Goal: Task Accomplishment & Management: Manage account settings

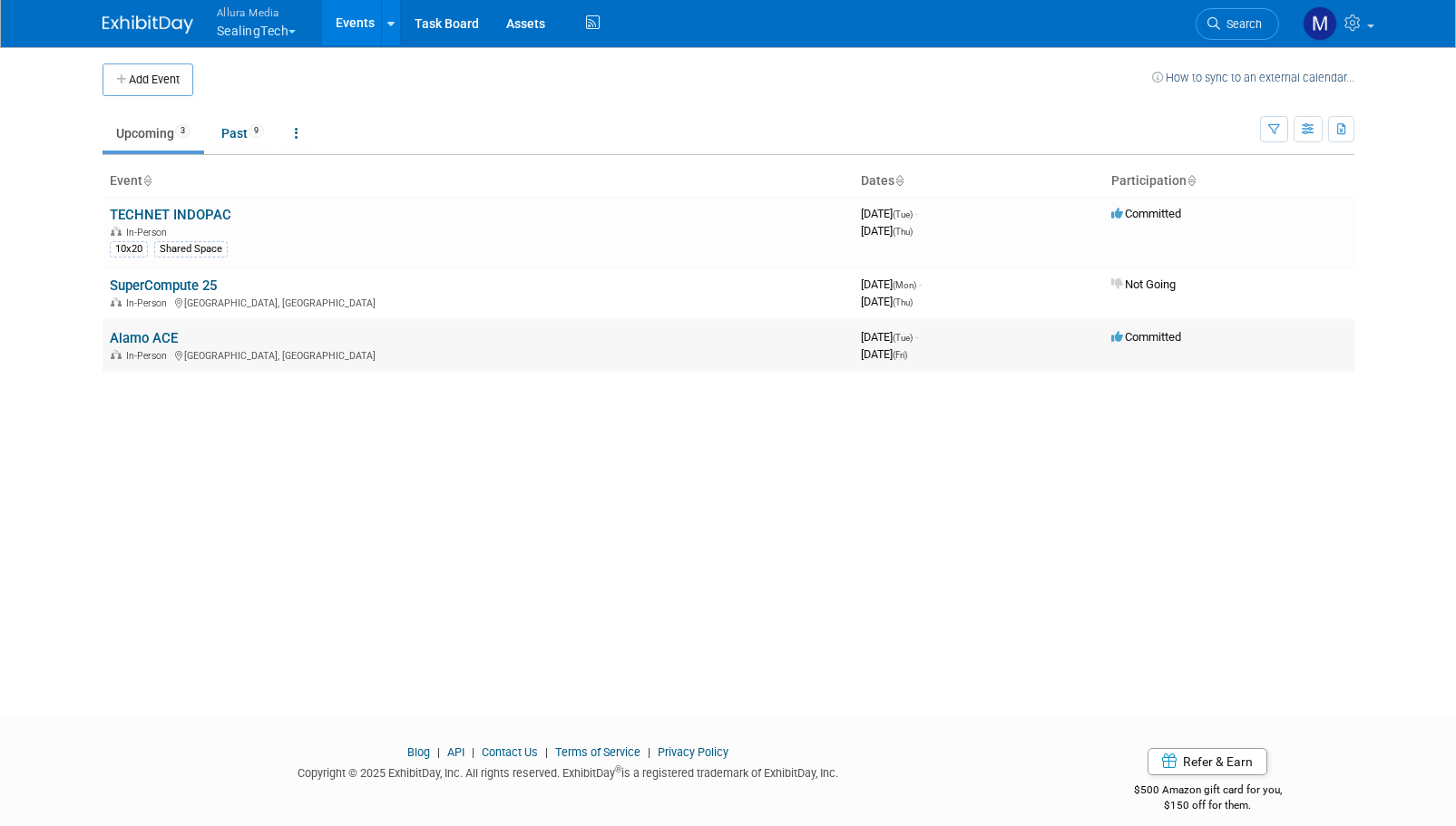
click at [144, 336] on link "Alamo ACE" at bounding box center [143, 338] width 68 height 16
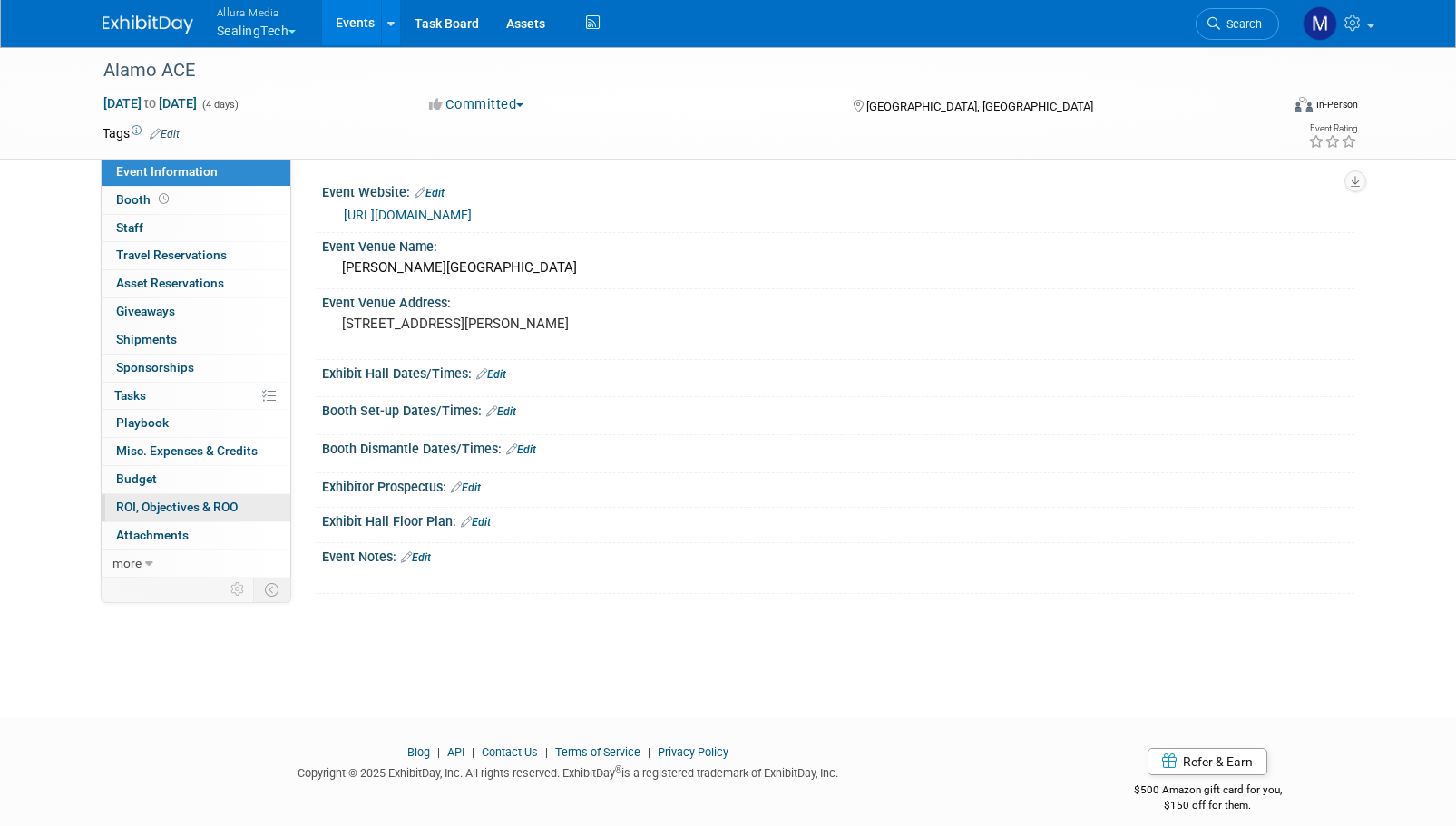
click at [175, 510] on span "ROI, Objectives & ROO 0" at bounding box center [176, 507] width 121 height 15
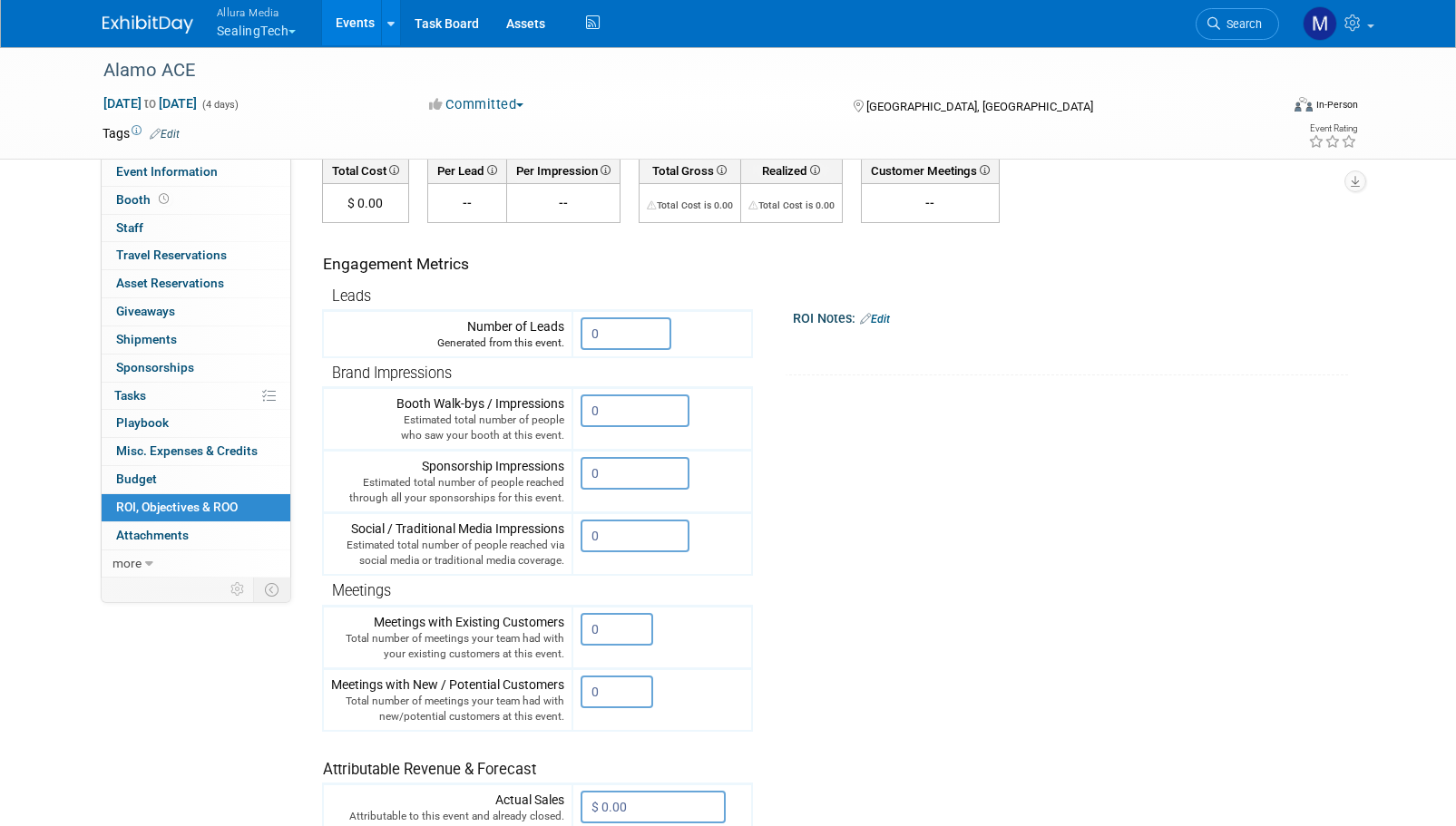
scroll to position [181, 0]
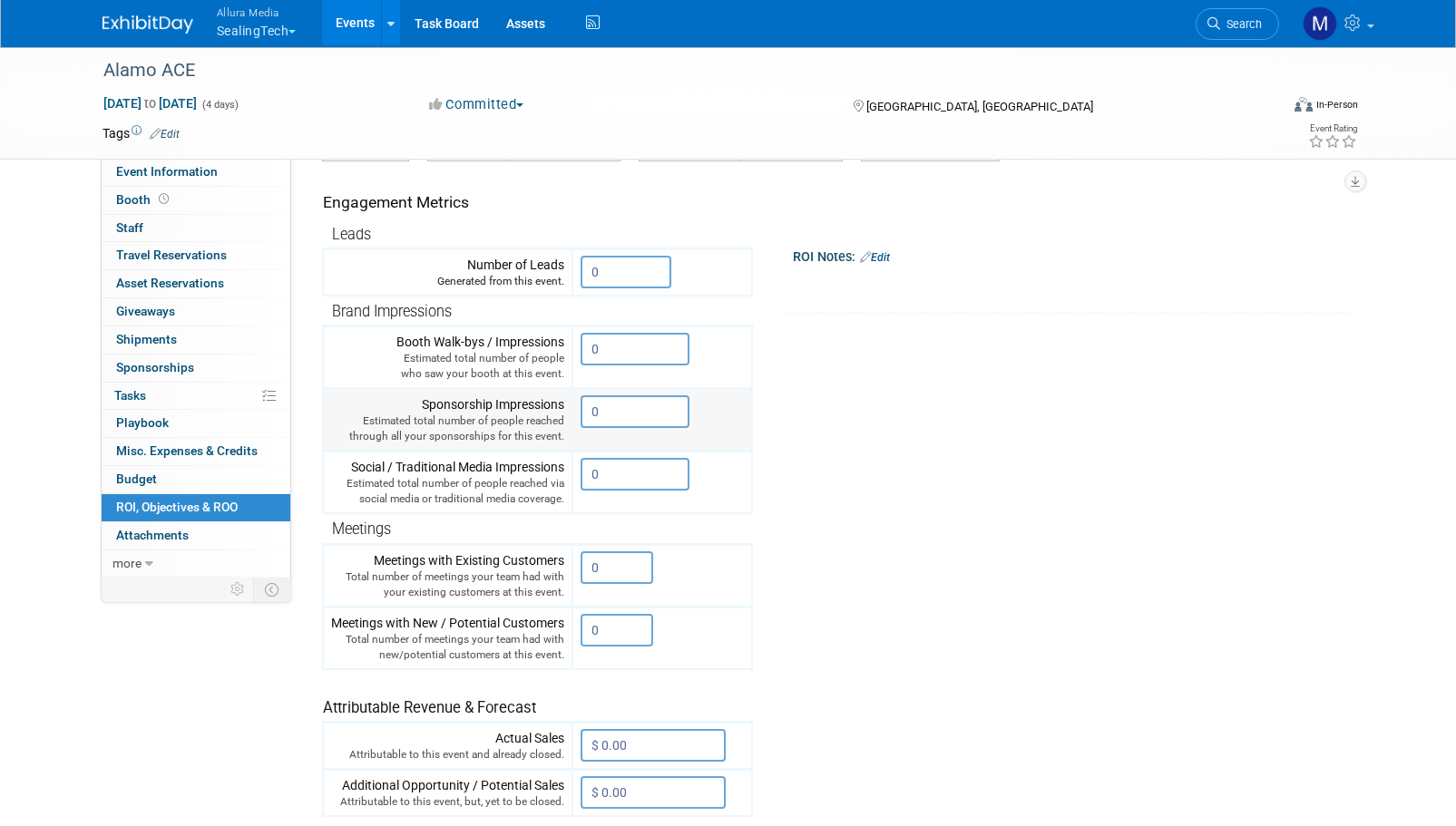
drag, startPoint x: 599, startPoint y: 414, endPoint x: 587, endPoint y: 411, distance: 12.4
click at [587, 411] on input "0" at bounding box center [635, 412] width 108 height 33
drag, startPoint x: 651, startPoint y: 469, endPoint x: 542, endPoint y: 481, distance: 109.7
click at [542, 481] on tr "Social / Traditional Media Impressions Estimated total number of people reached…" at bounding box center [537, 482] width 429 height 63
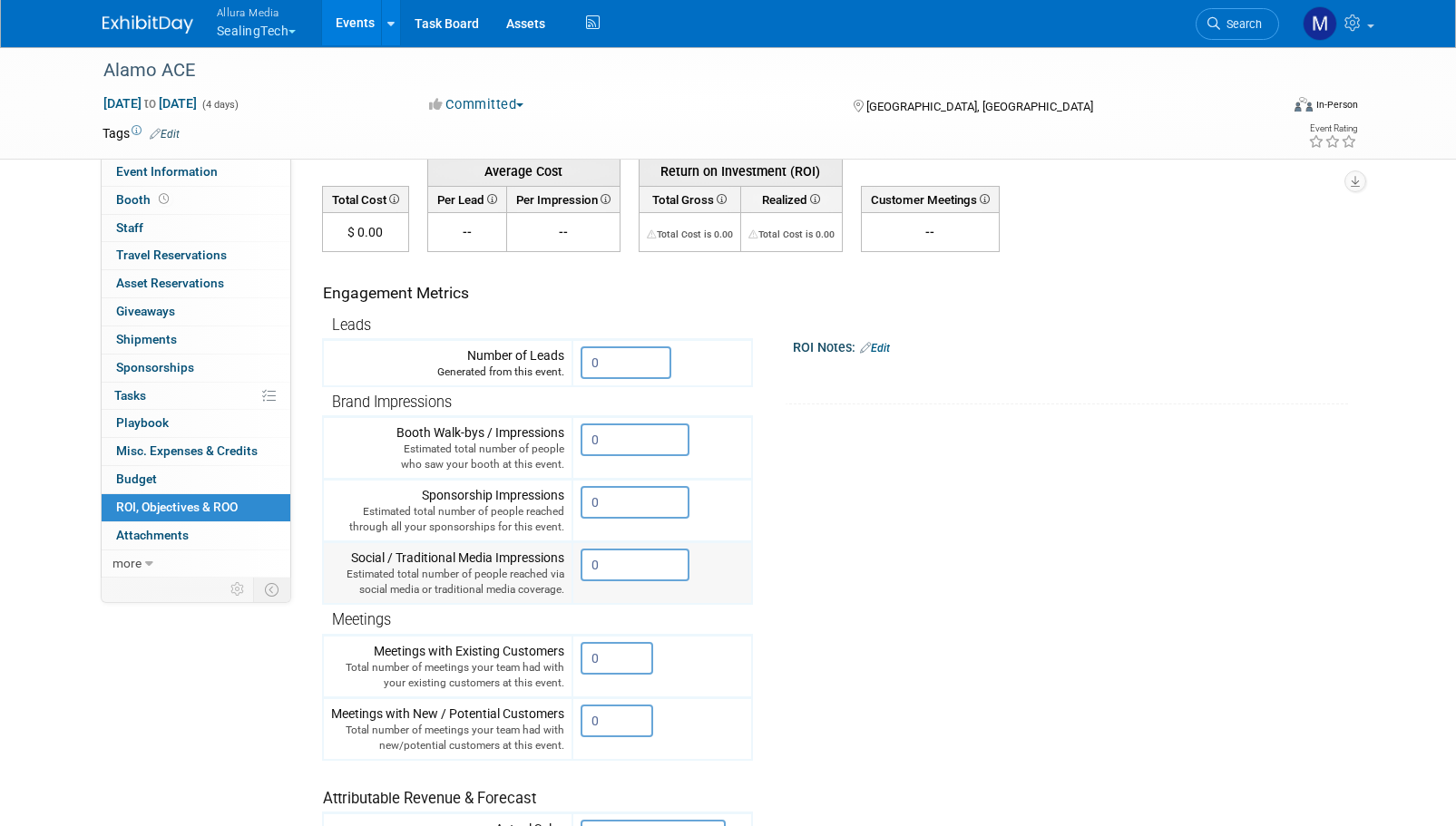
scroll to position [0, 0]
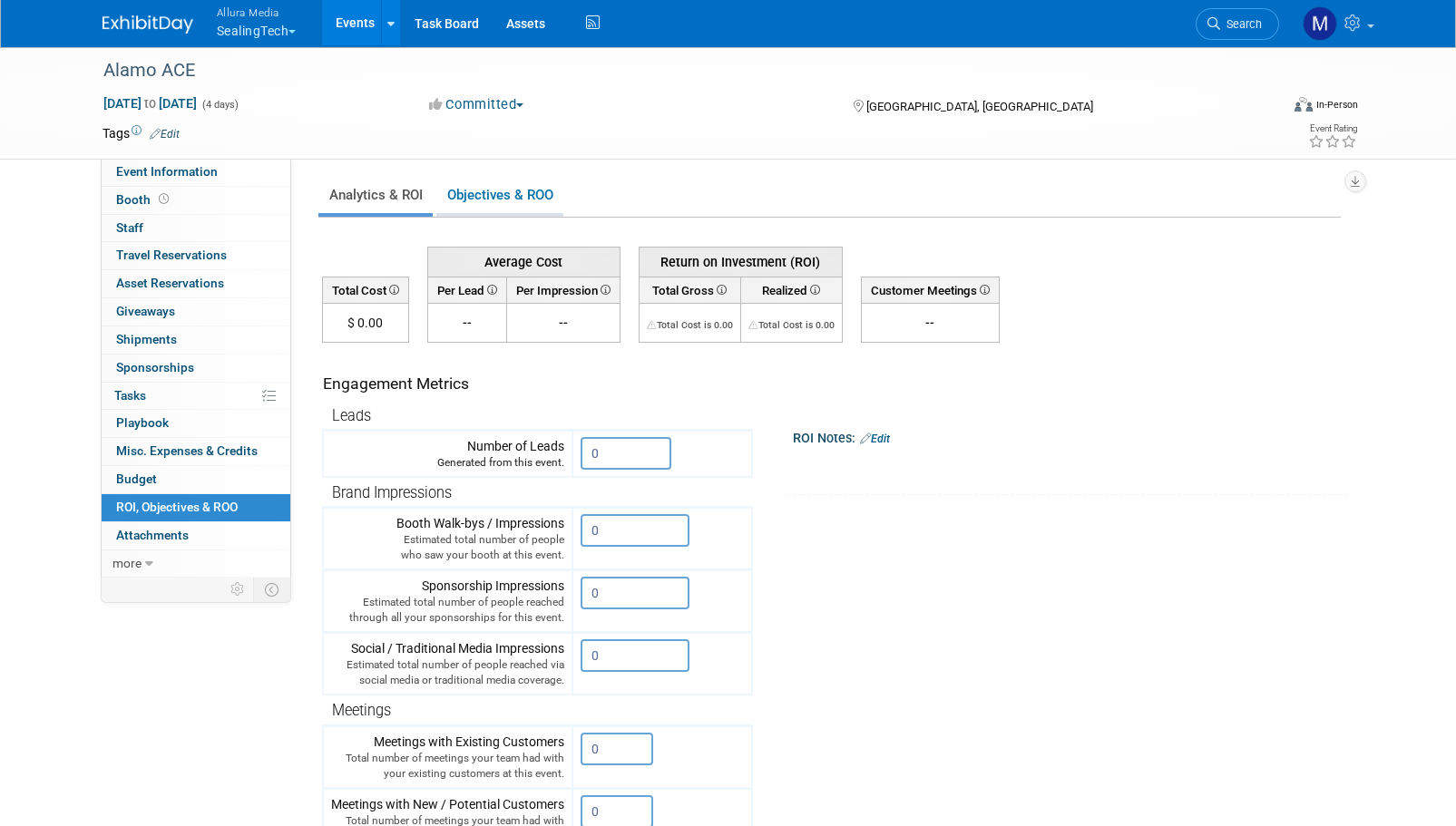
click at [540, 197] on link "Objectives & ROO 0" at bounding box center [500, 195] width 127 height 36
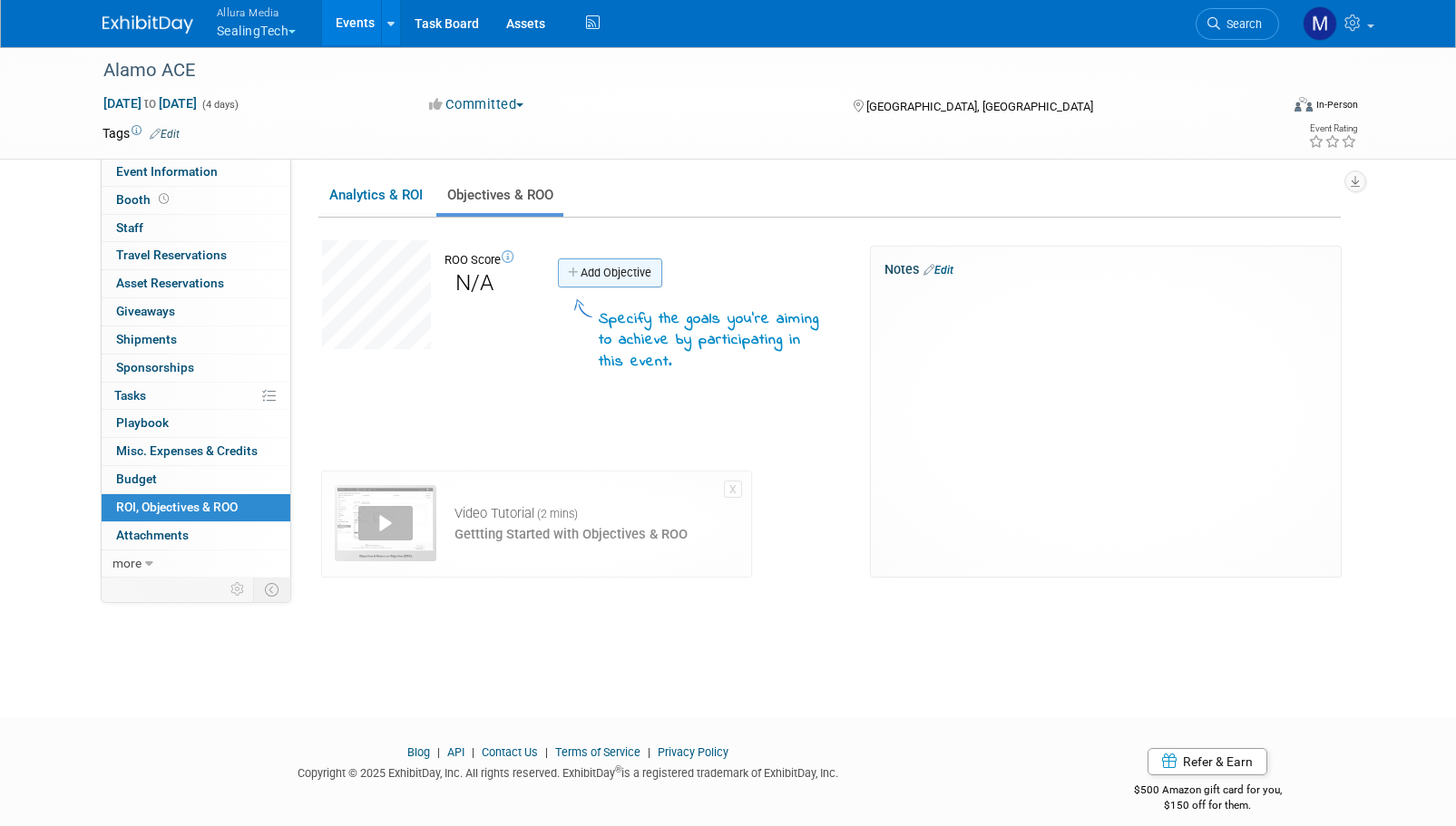
click at [598, 267] on link "Add Objective" at bounding box center [610, 274] width 104 height 29
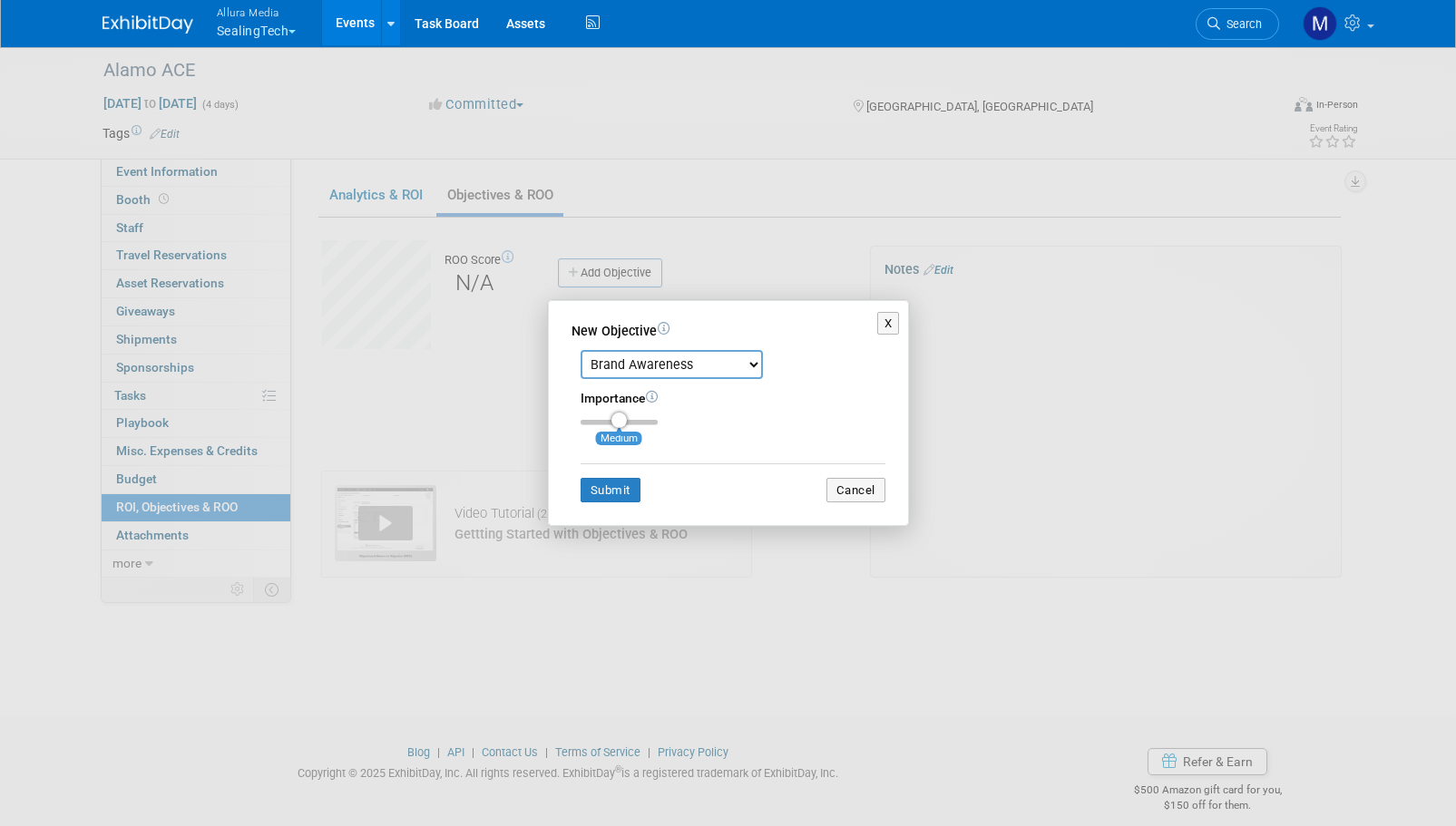
click at [635, 363] on select "Brand Awareness Competition Research Customer Retention Feedback Collection Lea…" at bounding box center [672, 365] width 182 height 29
select select "5"
click at [581, 350] on select "Brand Awareness Competition Research Customer Retention Feedback Collection Lea…" at bounding box center [672, 365] width 182 height 29
click at [625, 483] on button "Submit" at bounding box center [611, 490] width 60 height 26
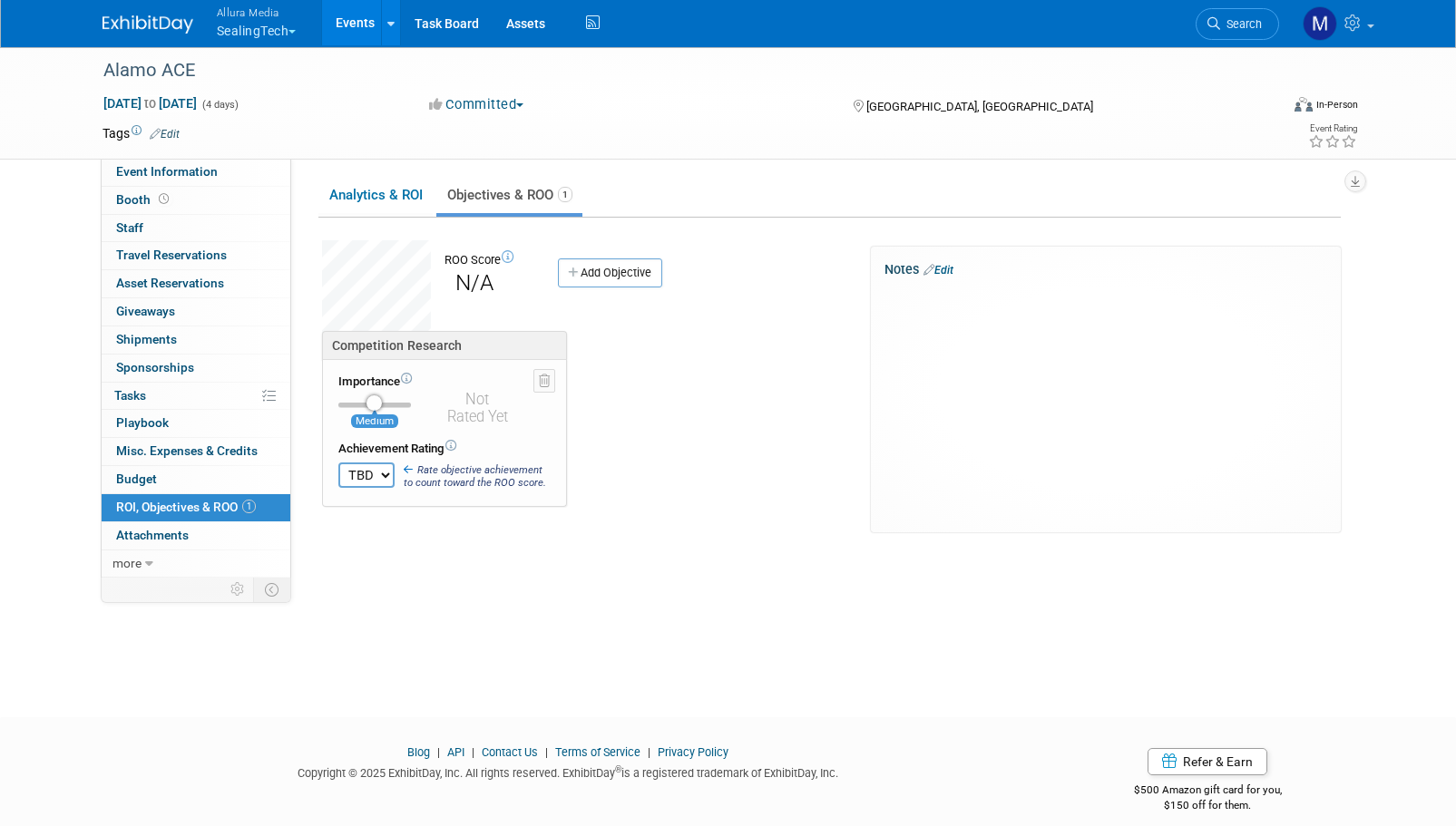
drag, startPoint x: 371, startPoint y: 479, endPoint x: 380, endPoint y: 475, distance: 9.8
click at [371, 479] on select "TBD 0 1 2 3 4 5 6 7 8 9 10" at bounding box center [367, 475] width 57 height 26
